Goal: Transaction & Acquisition: Purchase product/service

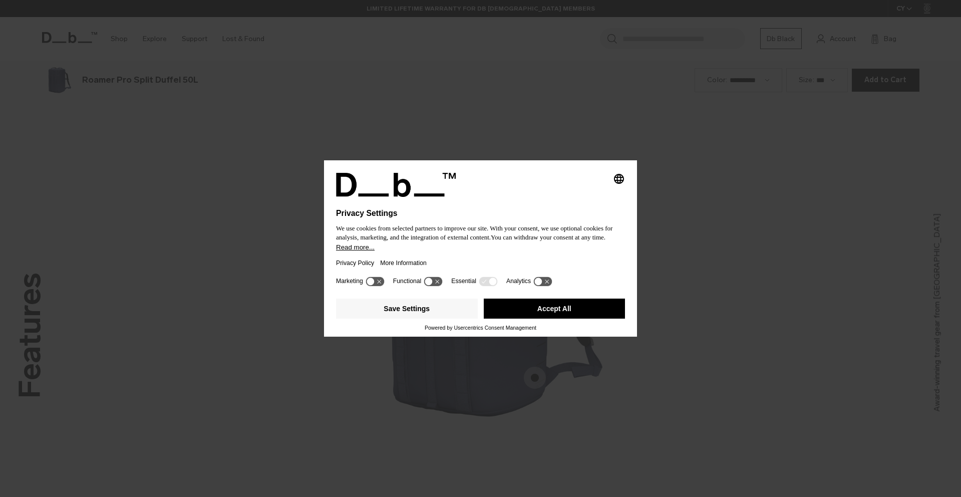
scroll to position [1490, 0]
